Goal: Find specific page/section: Find specific page/section

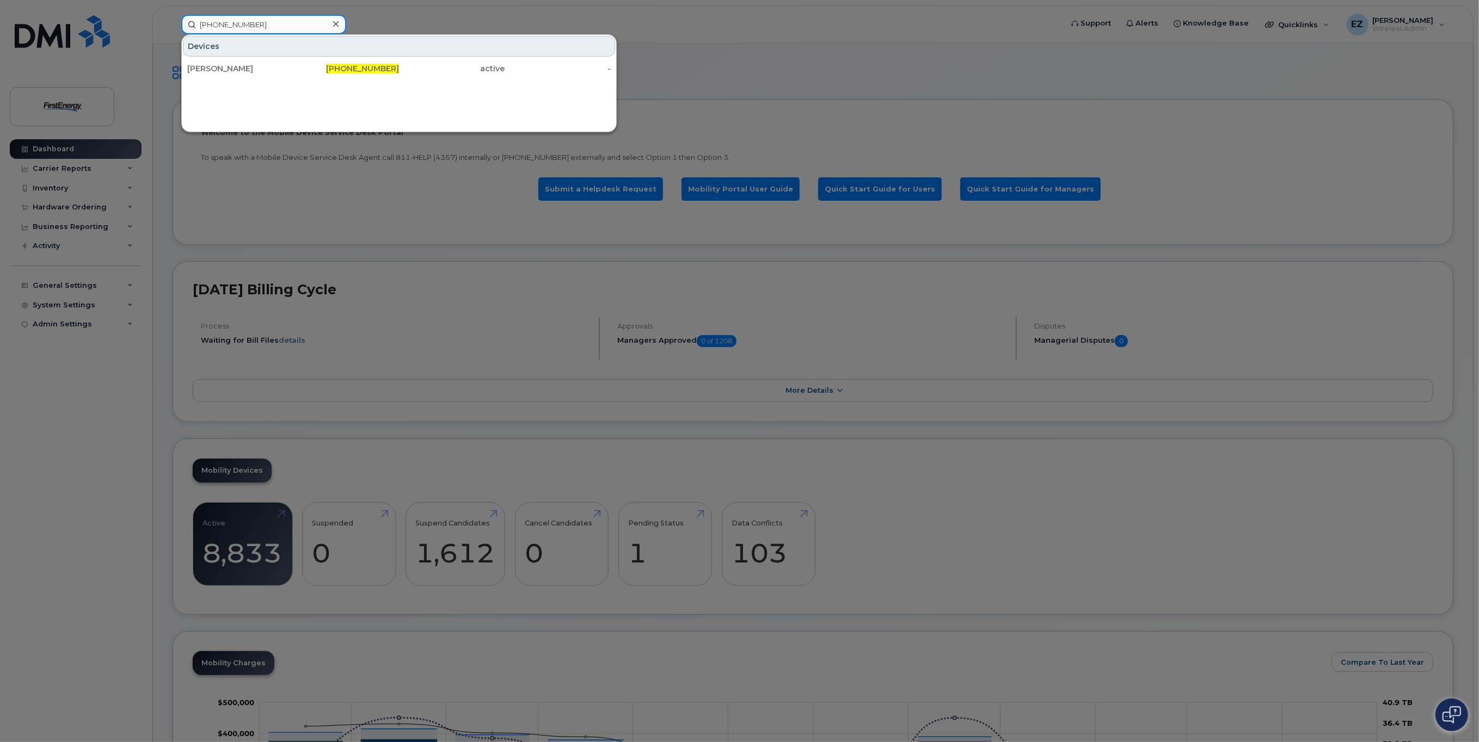
drag, startPoint x: 269, startPoint y: 23, endPoint x: 149, endPoint y: 4, distance: 122.3
click at [173, 16] on div "[PHONE_NUMBER] Devices [PERSON_NAME] [PHONE_NUMBER] active -" at bounding box center [618, 25] width 891 height 20
click at [334, 23] on icon at bounding box center [335, 24] width 5 height 9
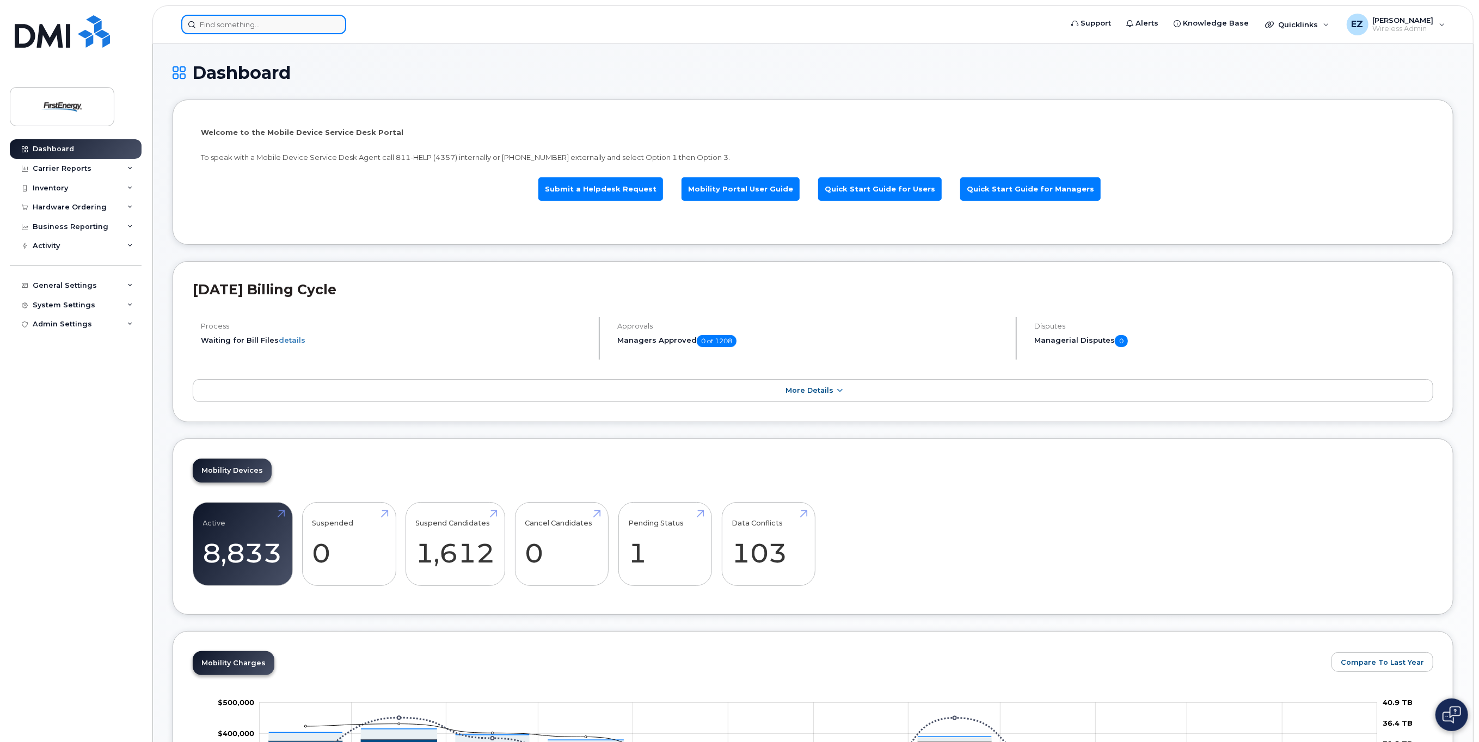
click at [216, 28] on input at bounding box center [263, 25] width 165 height 20
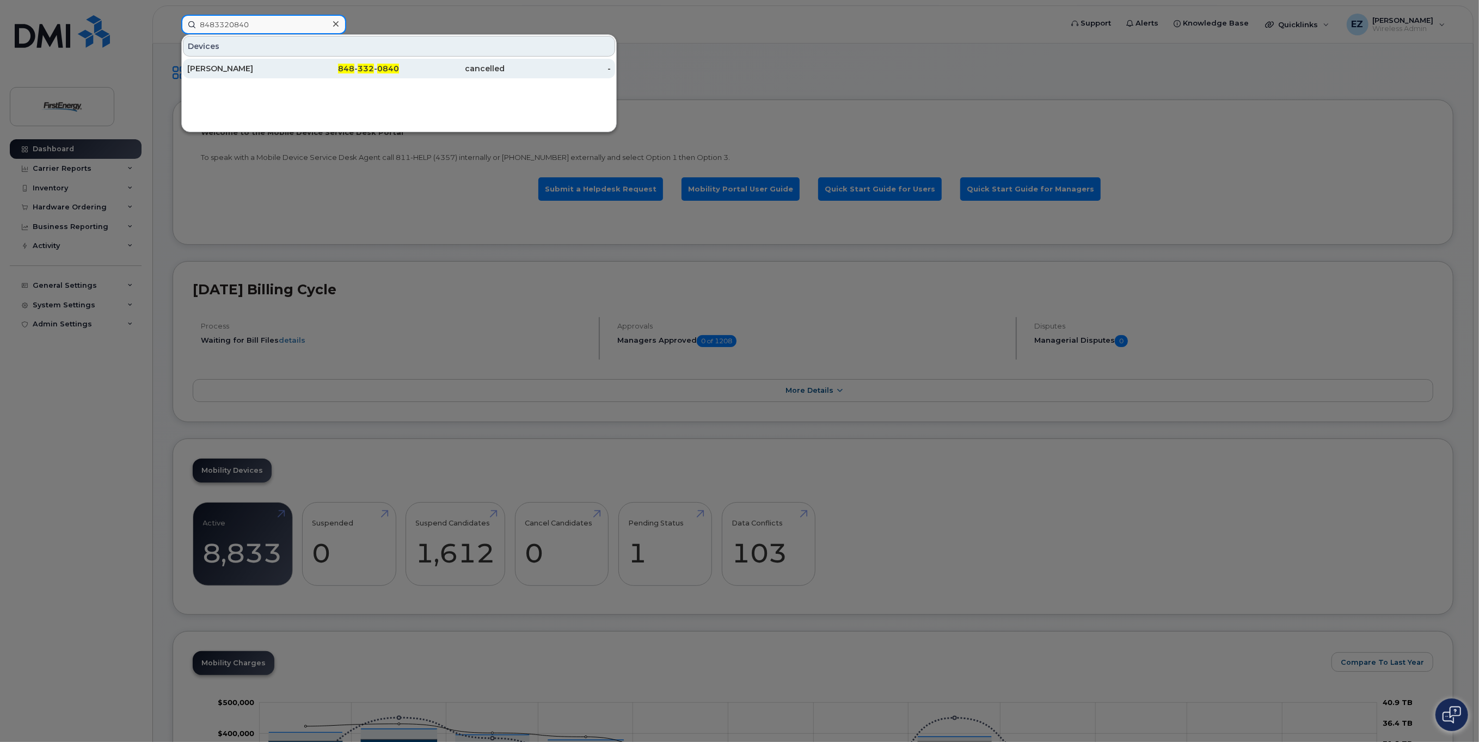
type input "8483320840"
click at [213, 71] on div "[PERSON_NAME]" at bounding box center [240, 68] width 106 height 11
